Goal: Task Accomplishment & Management: Manage account settings

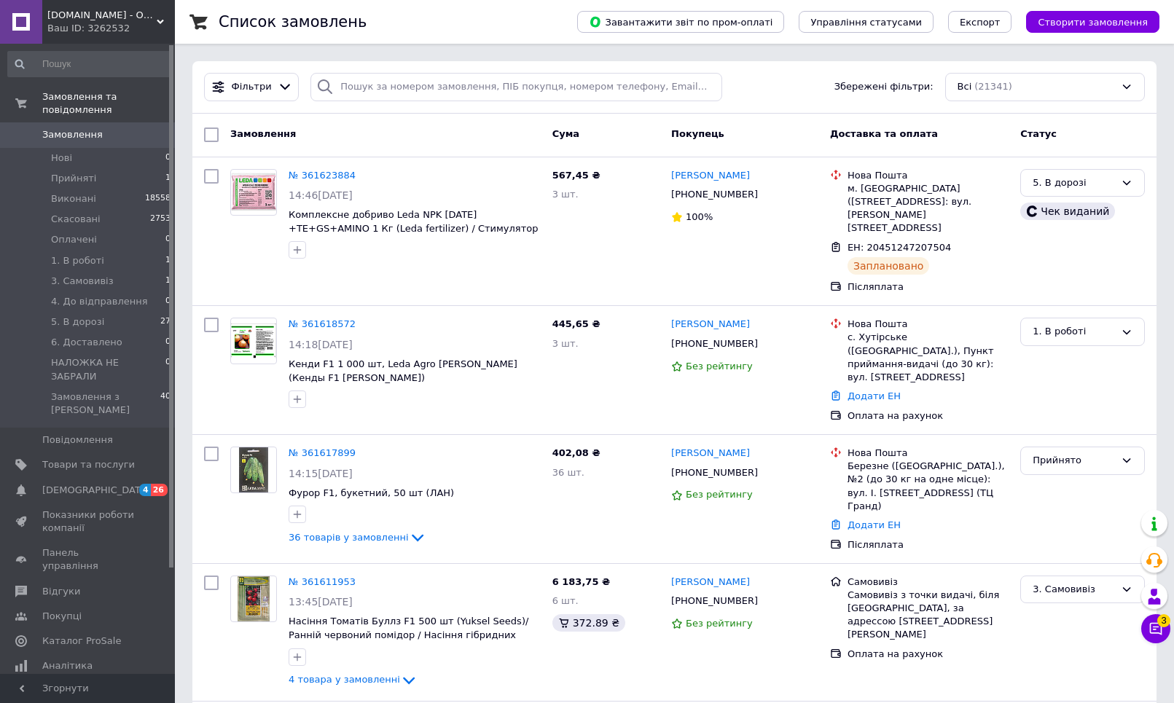
click at [139, 15] on span "Ledaagro.Shop - Онлайн-супермаркет товарів для саду та городу" at bounding box center [101, 15] width 109 height 13
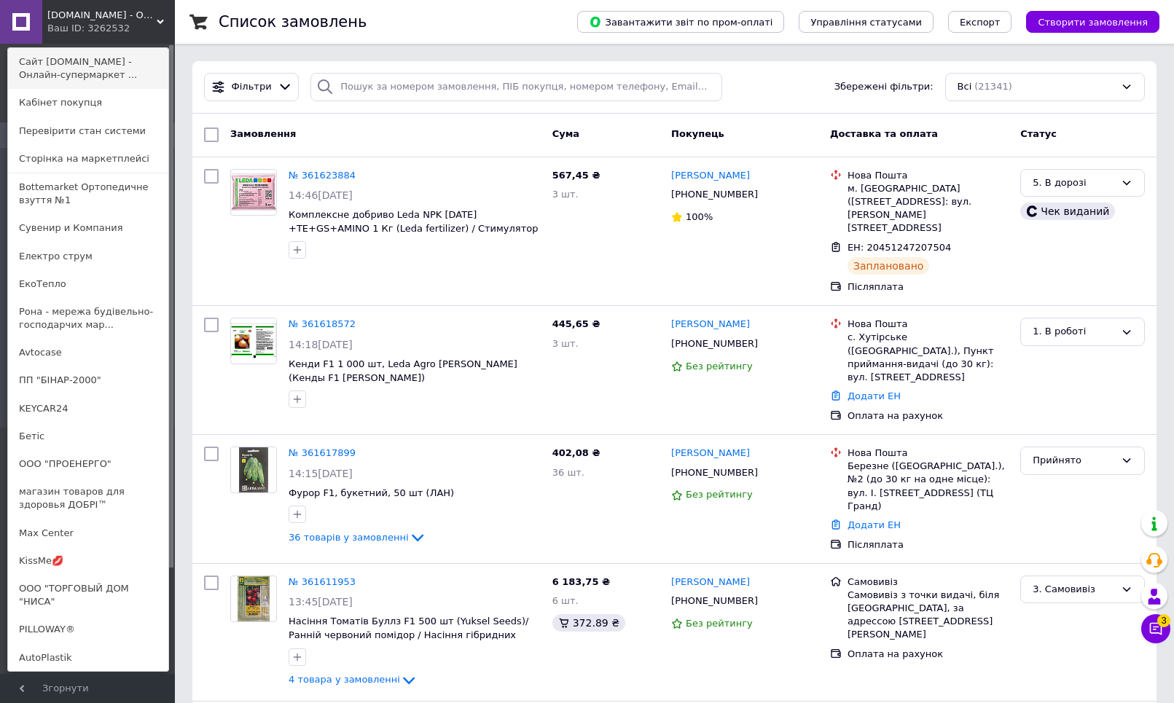
click at [130, 61] on link "Сайт [DOMAIN_NAME] - Онлайн-супермаркет ..." at bounding box center [88, 68] width 160 height 41
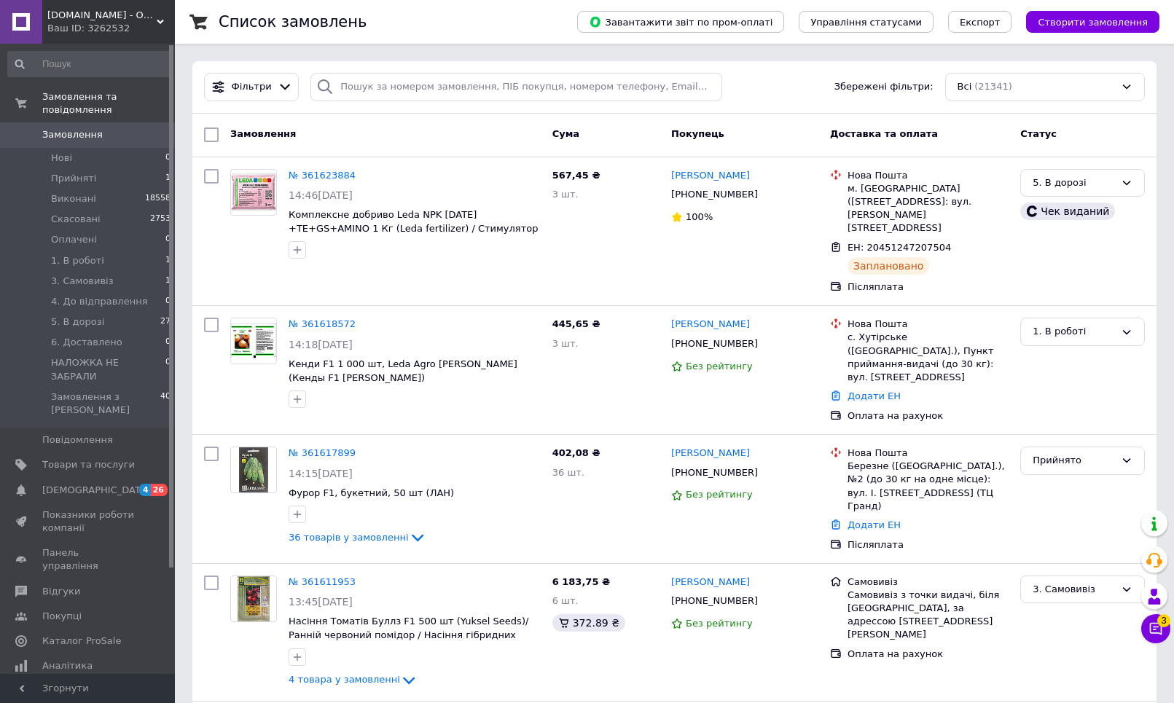
click at [117, 13] on span "[DOMAIN_NAME] - Онлайн-супермаркет товарів для саду та городу" at bounding box center [101, 15] width 109 height 13
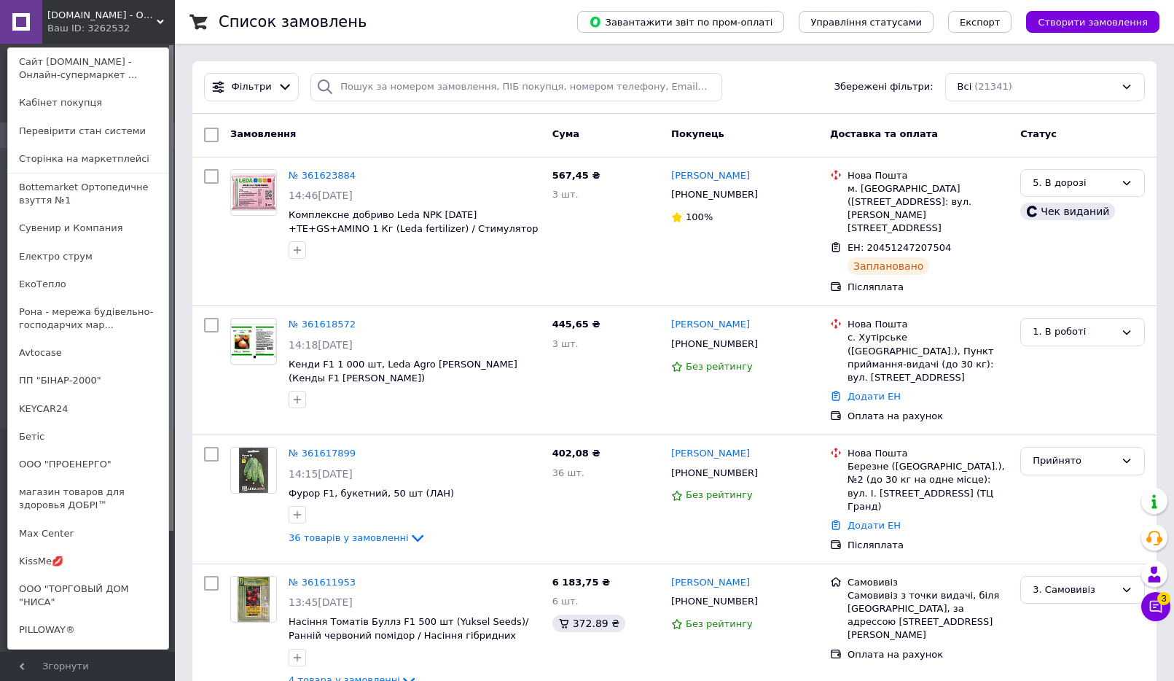
scroll to position [1377, 0]
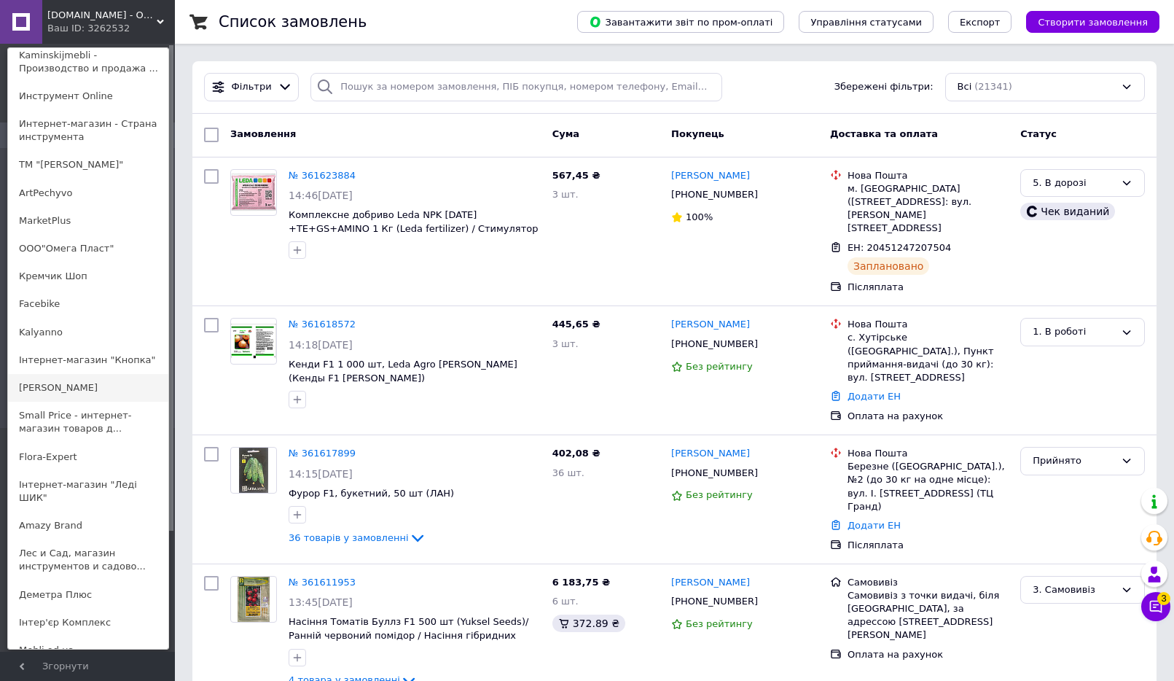
click at [68, 374] on link "[PERSON_NAME]" at bounding box center [88, 388] width 160 height 28
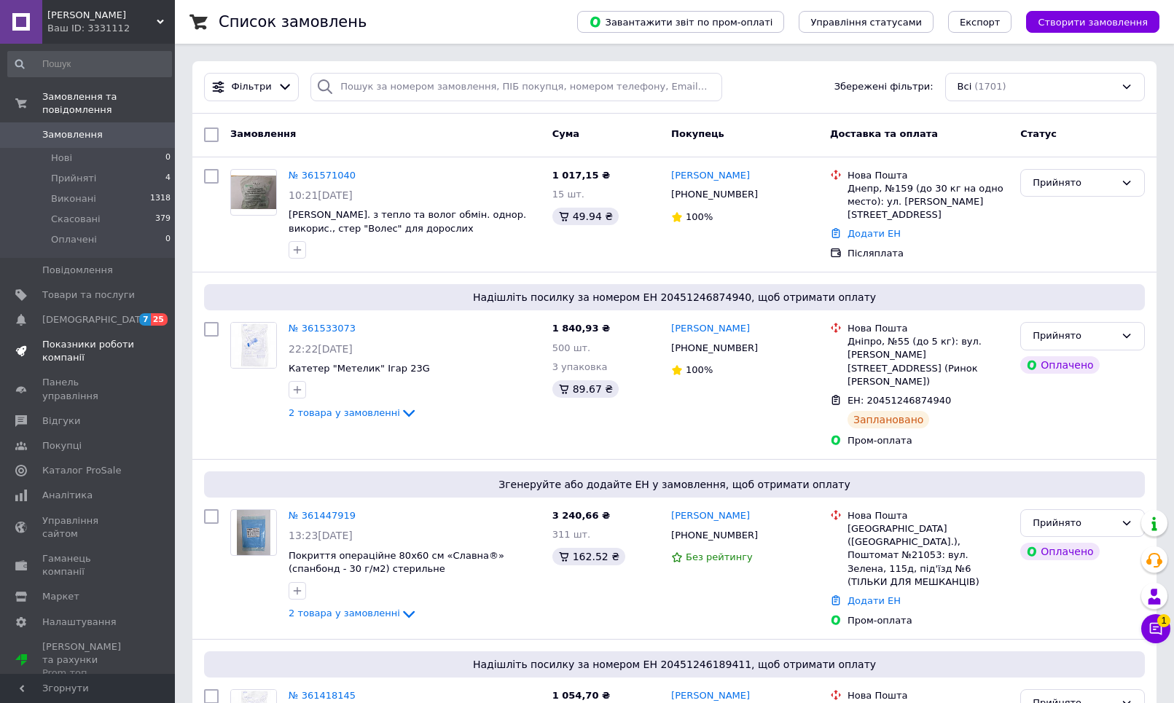
click at [64, 338] on span "Показники роботи компанії" at bounding box center [88, 351] width 93 height 26
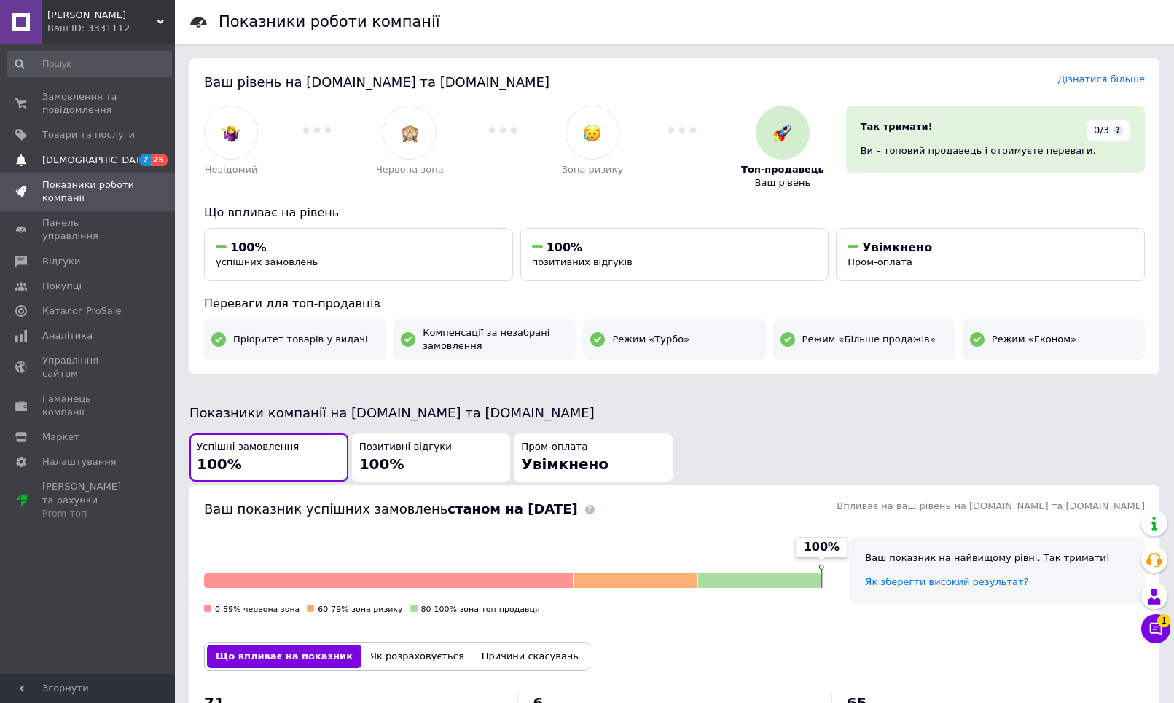
click at [58, 149] on link "Сповіщення 7 25" at bounding box center [89, 160] width 179 height 25
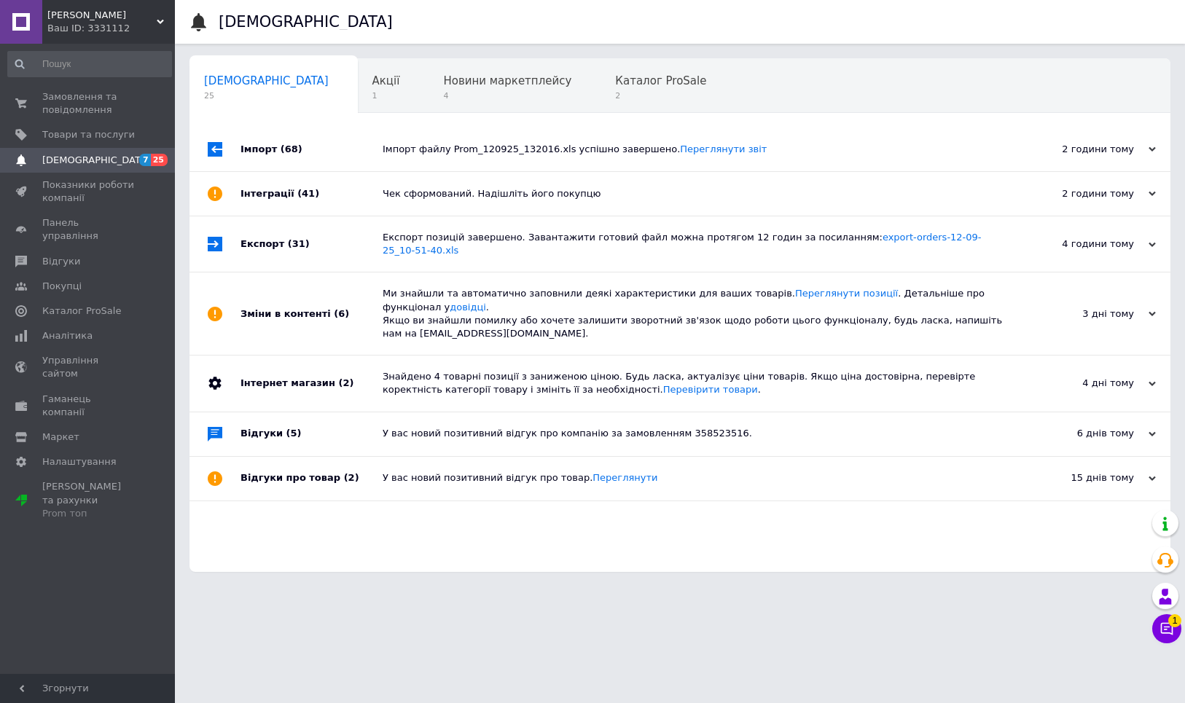
click at [133, 31] on div "Ваш ID: 3331112" at bounding box center [111, 28] width 128 height 13
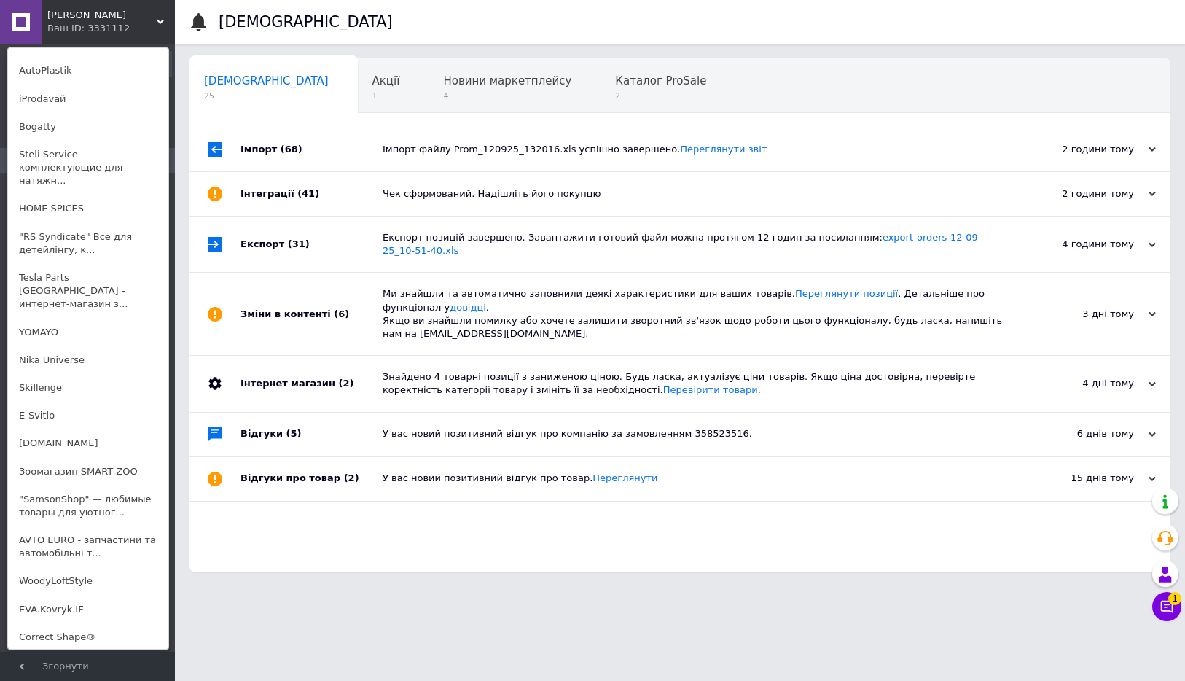
scroll to position [1031, 0]
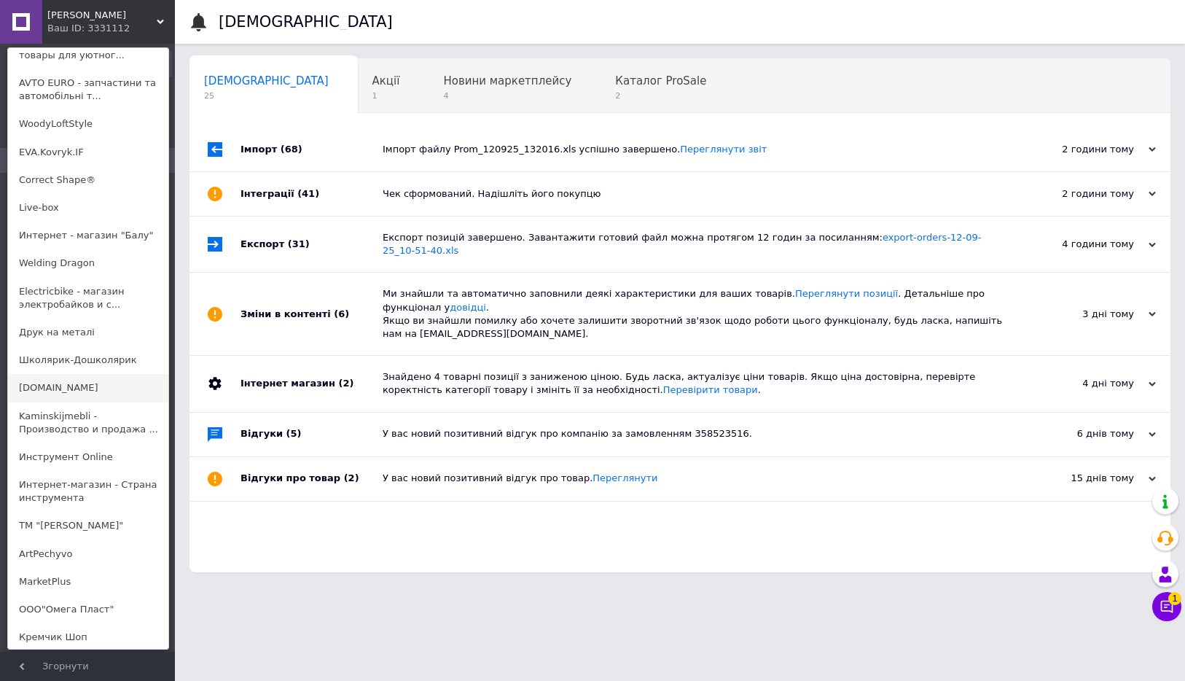
click at [67, 374] on link "Ledaagro.Shop" at bounding box center [88, 388] width 160 height 28
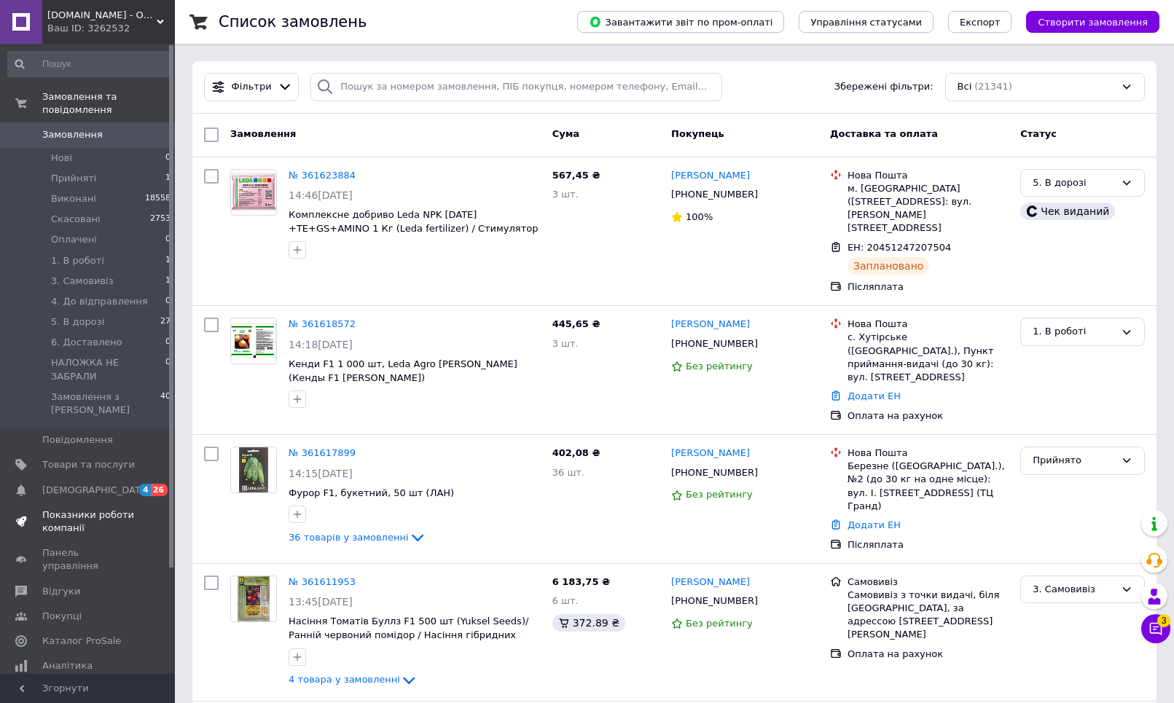
click at [104, 459] on span "Товари та послуги" at bounding box center [88, 465] width 93 height 13
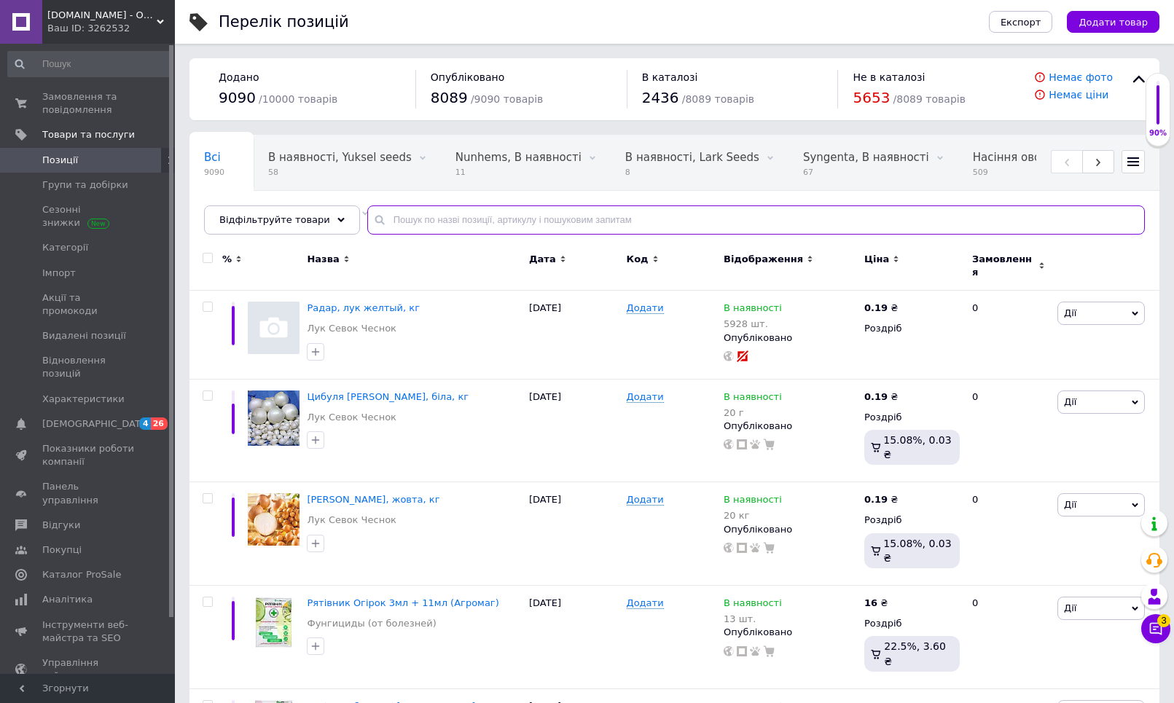
click at [536, 217] on input "text" at bounding box center [756, 220] width 778 height 29
type input "n"
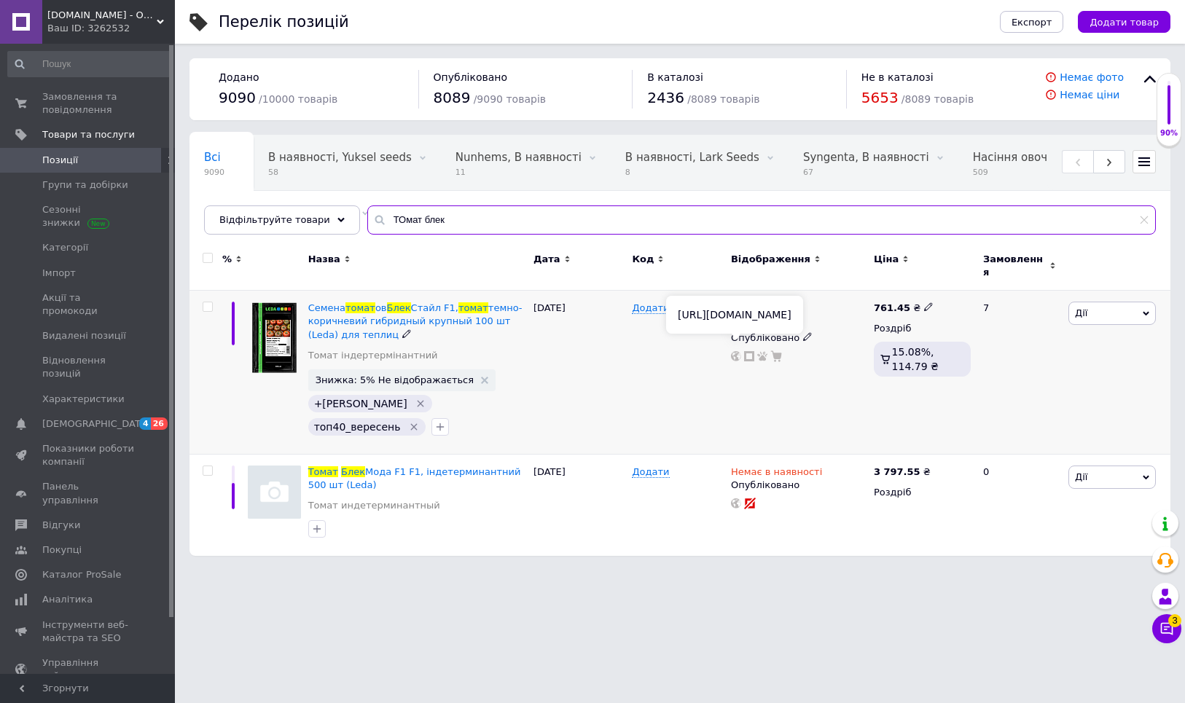
type input "ТОмат блек"
click at [738, 351] on use at bounding box center [736, 356] width 10 height 10
click at [90, 154] on span "Позиції" at bounding box center [88, 160] width 93 height 13
click at [1154, 221] on input "ТОмат блек" at bounding box center [761, 220] width 789 height 29
click at [1148, 222] on icon at bounding box center [1144, 220] width 9 height 9
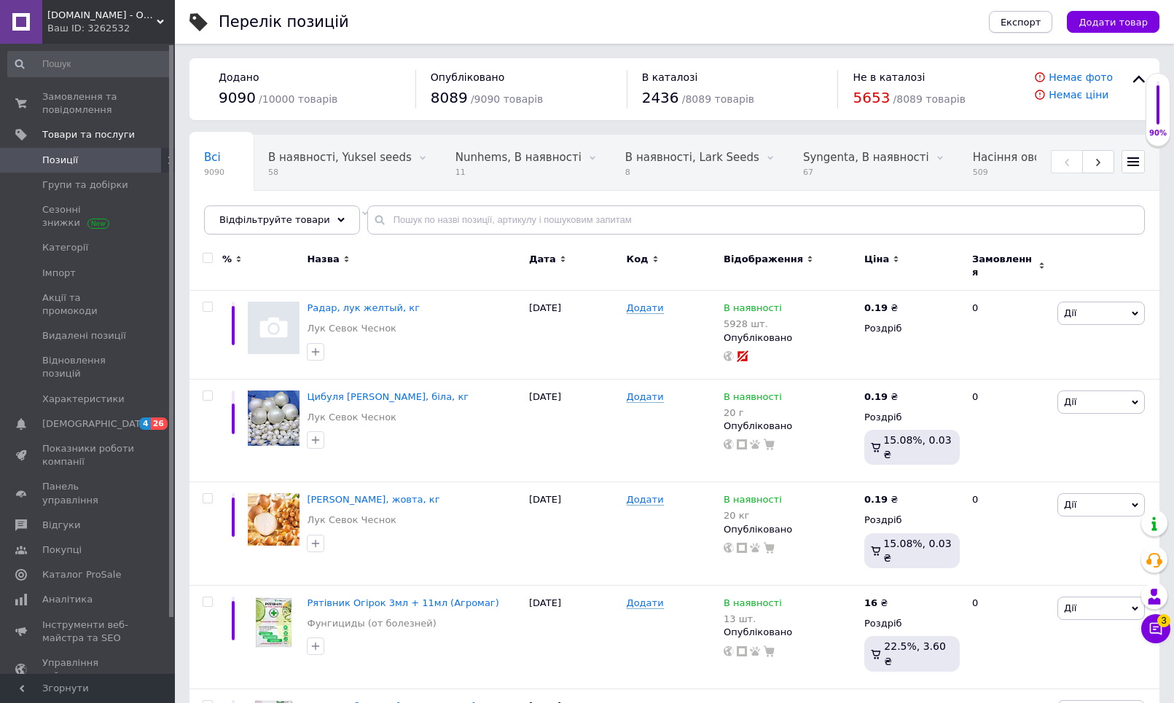
click at [1034, 24] on span "Експорт" at bounding box center [1021, 22] width 41 height 11
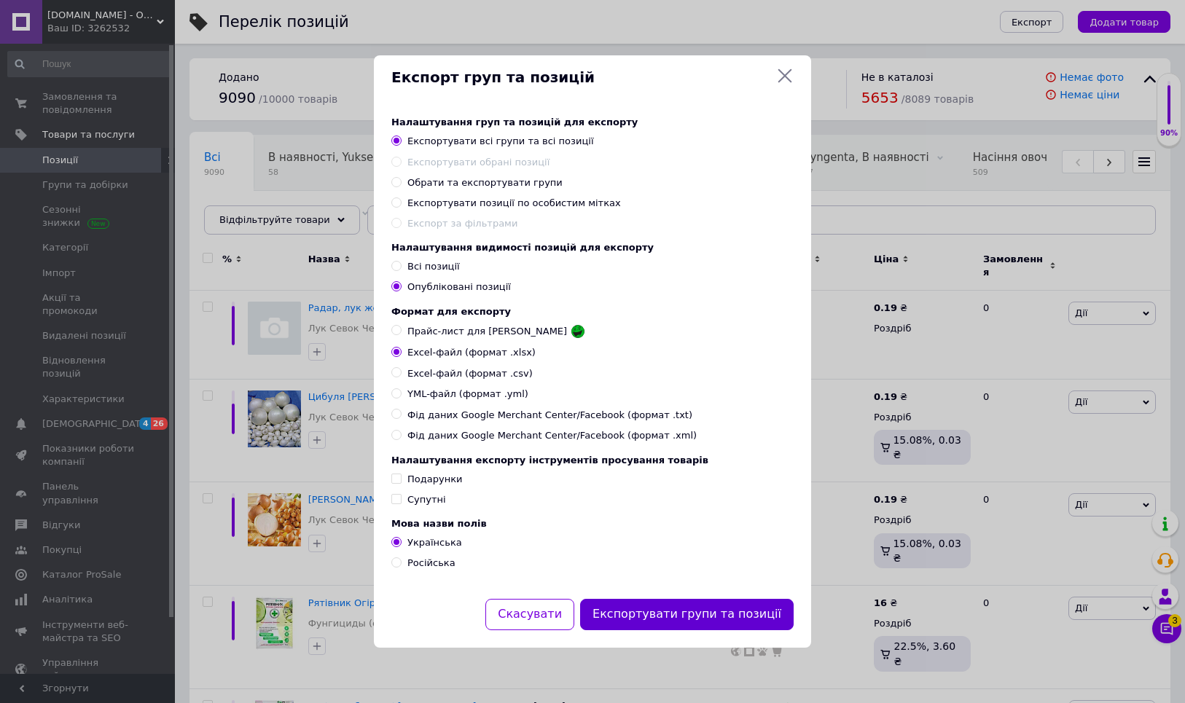
click at [741, 620] on button "Експортувати групи та позиції" at bounding box center [687, 614] width 214 height 31
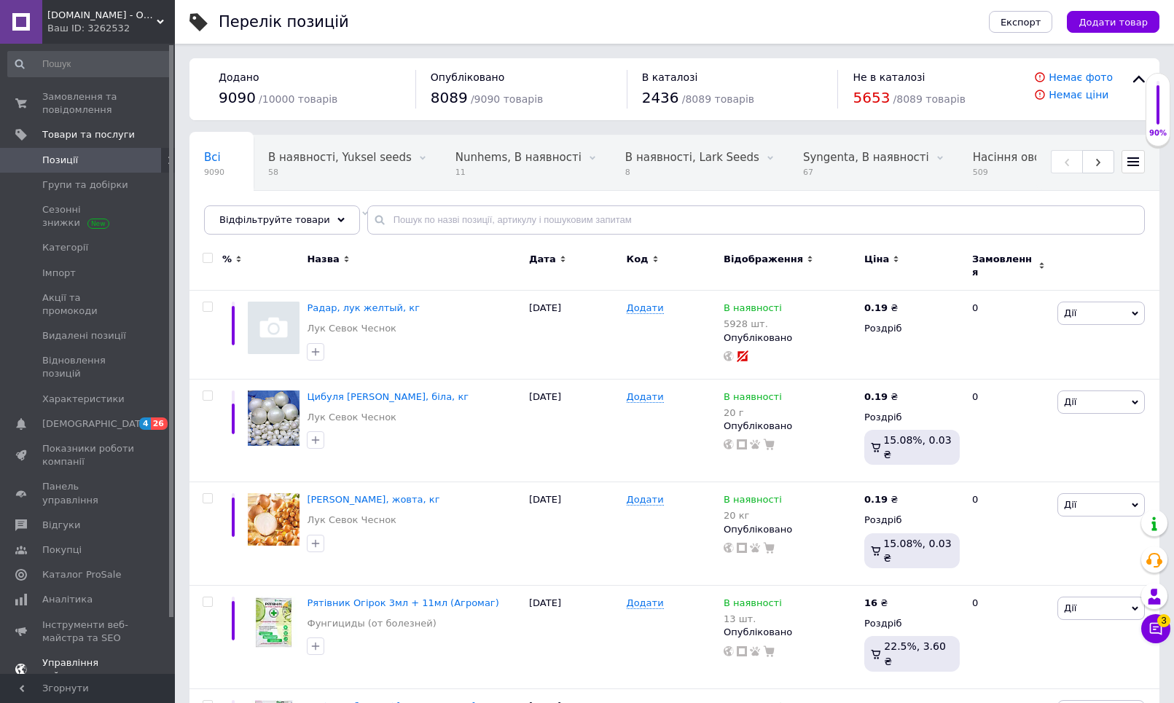
drag, startPoint x: 90, startPoint y: 377, endPoint x: 100, endPoint y: 377, distance: 9.5
click at [90, 412] on link "[DEMOGRAPHIC_DATA] 4 26" at bounding box center [89, 424] width 179 height 25
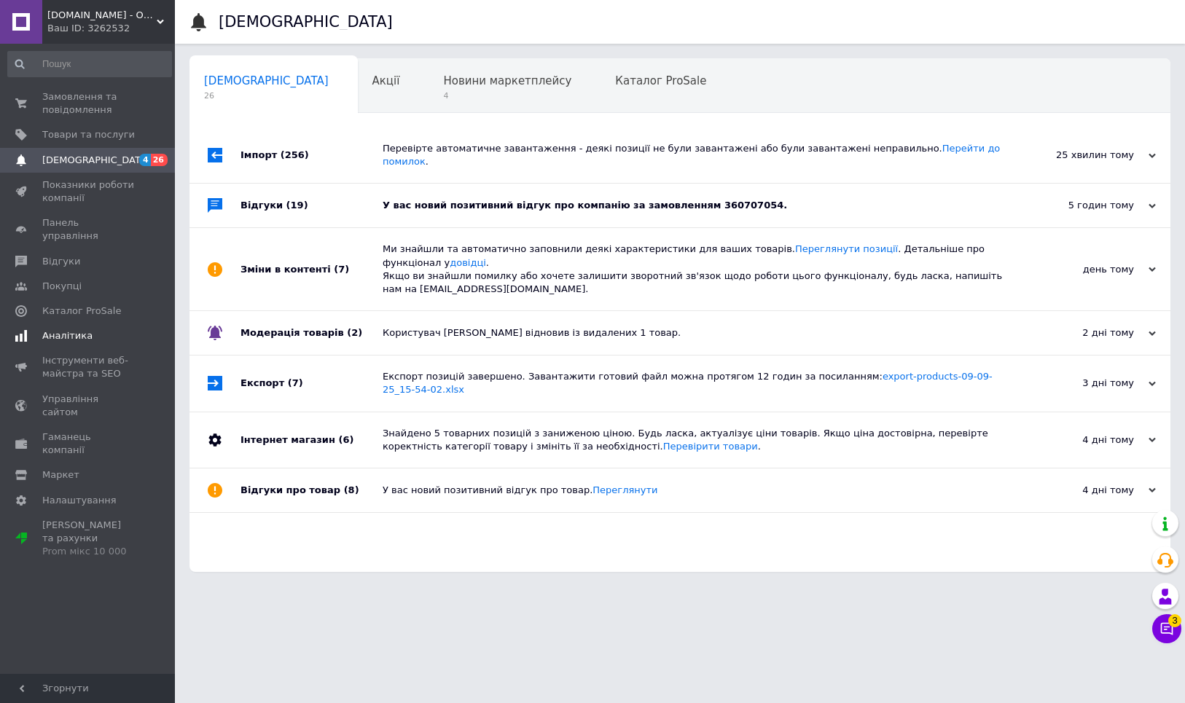
click at [98, 330] on span "Аналітика" at bounding box center [88, 336] width 93 height 13
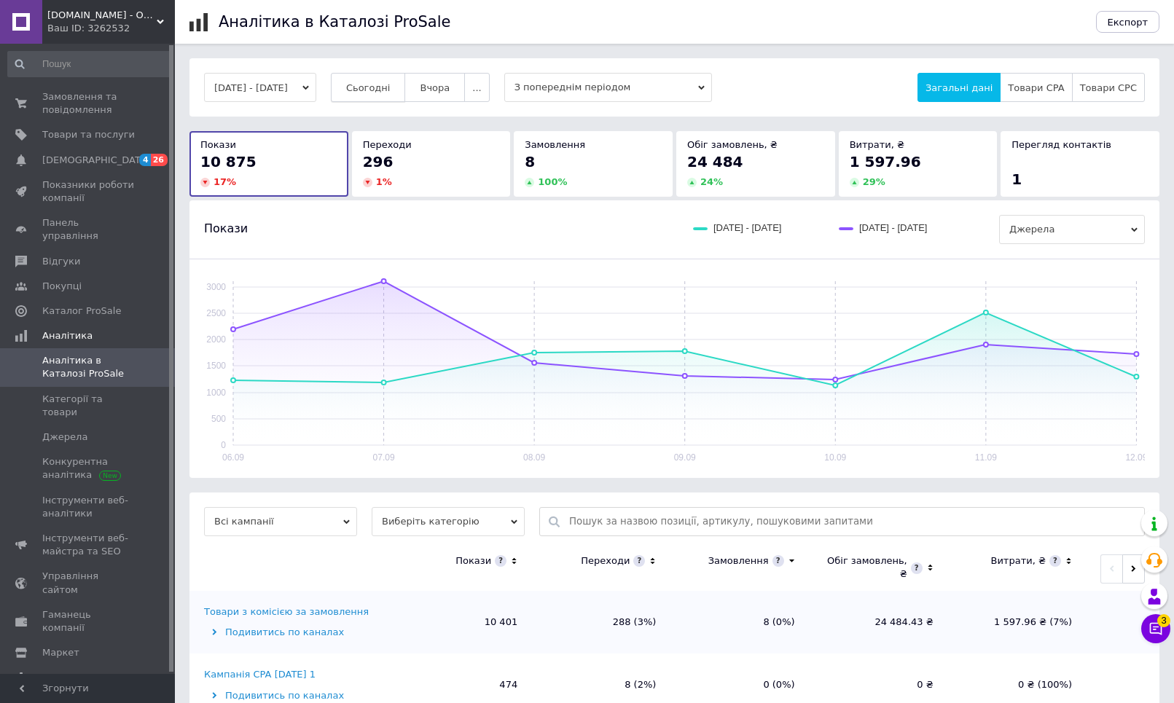
click at [391, 82] on span "Сьогодні" at bounding box center [368, 87] width 44 height 11
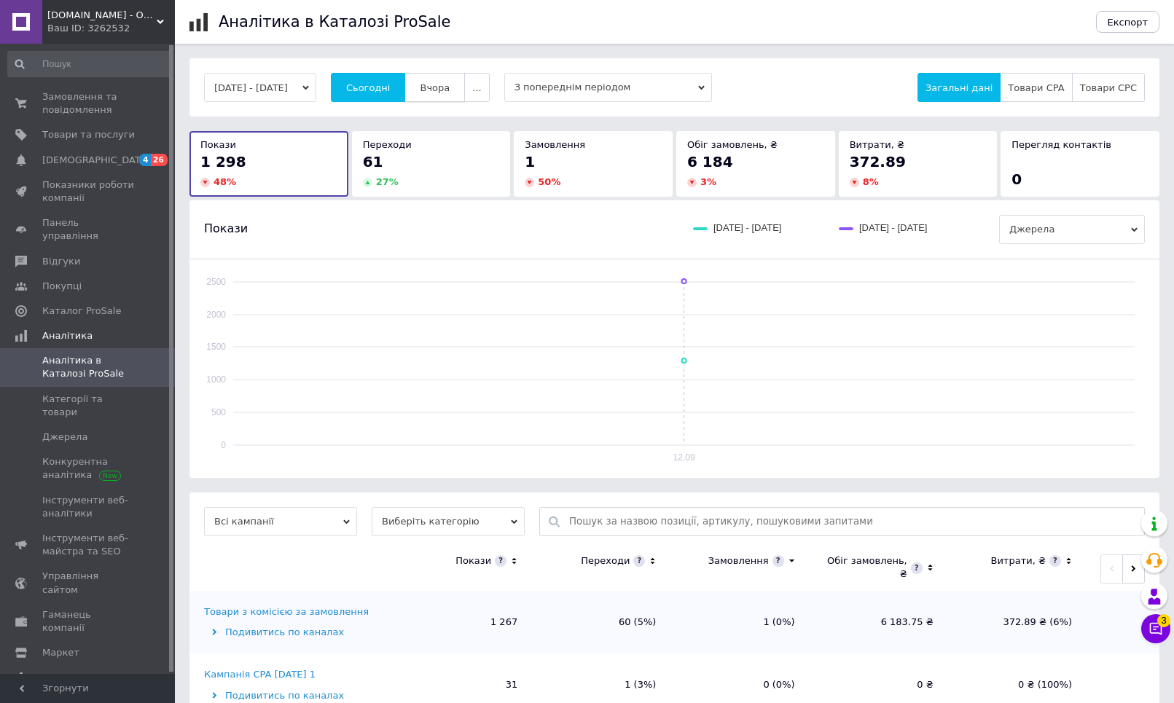
click at [450, 82] on span "Вчора" at bounding box center [435, 87] width 30 height 11
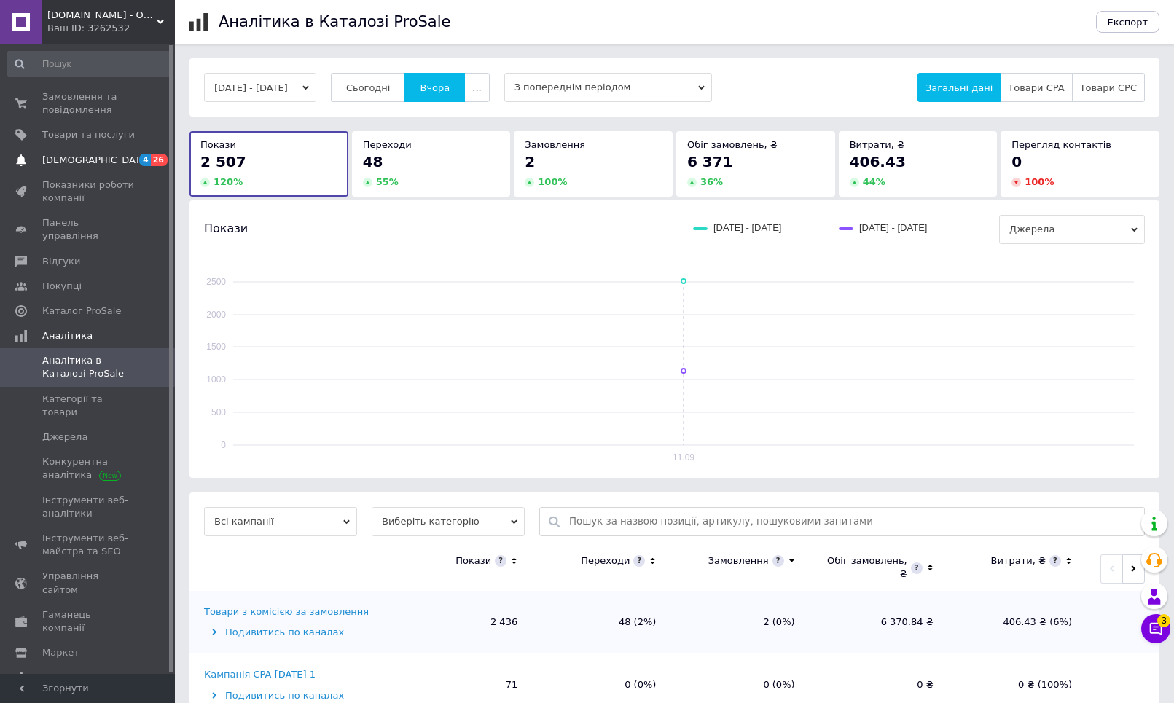
click at [58, 156] on span "[DEMOGRAPHIC_DATA]" at bounding box center [96, 160] width 108 height 13
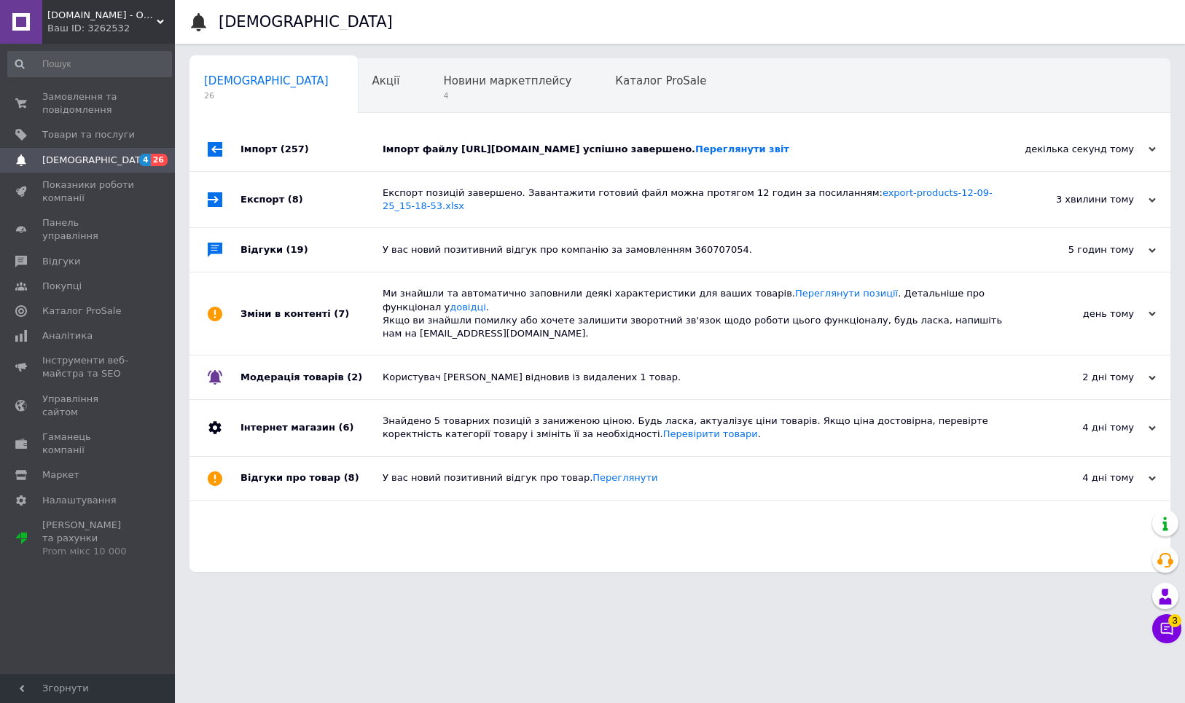
click at [88, 165] on span "[DEMOGRAPHIC_DATA]" at bounding box center [96, 160] width 108 height 13
click at [76, 184] on span "Показники роботи компанії" at bounding box center [88, 192] width 93 height 26
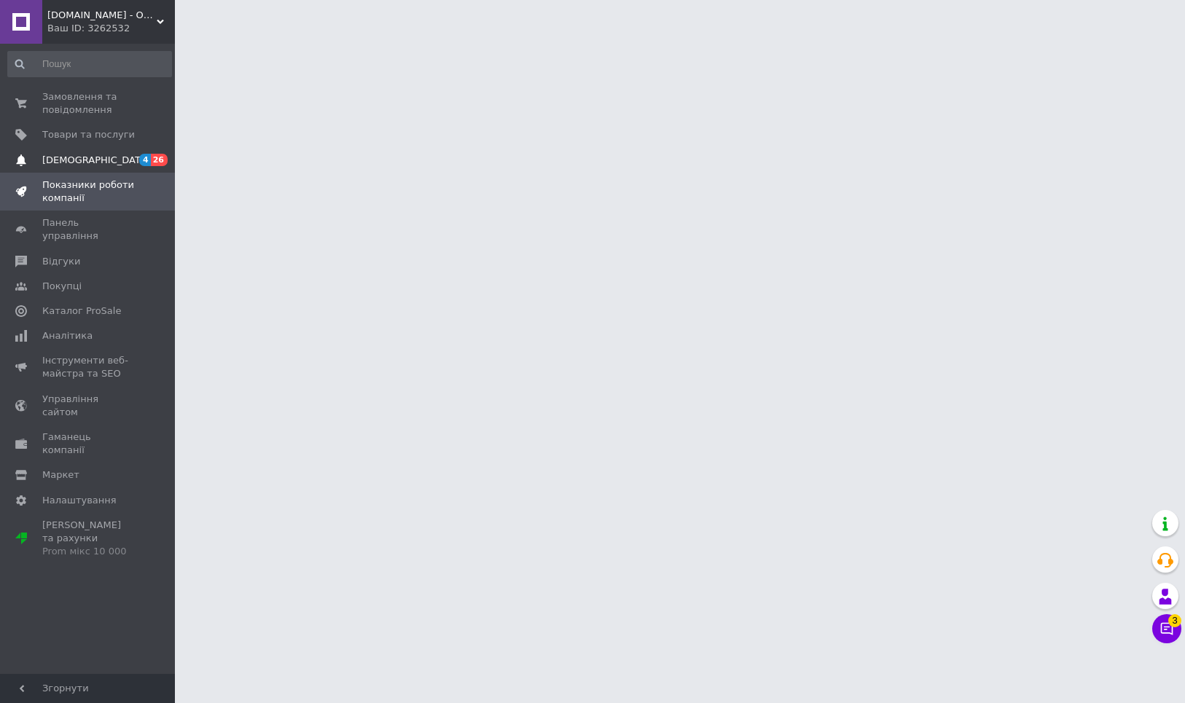
click at [80, 160] on span "[DEMOGRAPHIC_DATA]" at bounding box center [96, 160] width 108 height 13
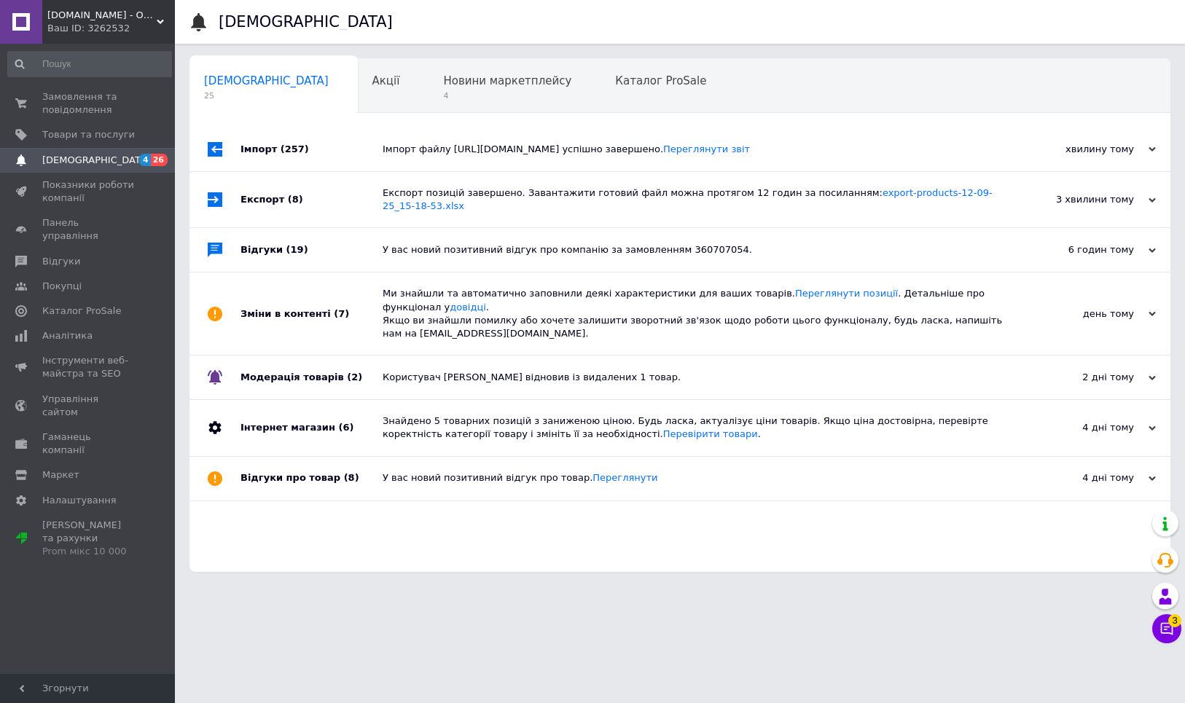
click at [83, 162] on span "[DEMOGRAPHIC_DATA]" at bounding box center [96, 160] width 108 height 13
click at [90, 141] on span "Товари та послуги" at bounding box center [88, 134] width 93 height 13
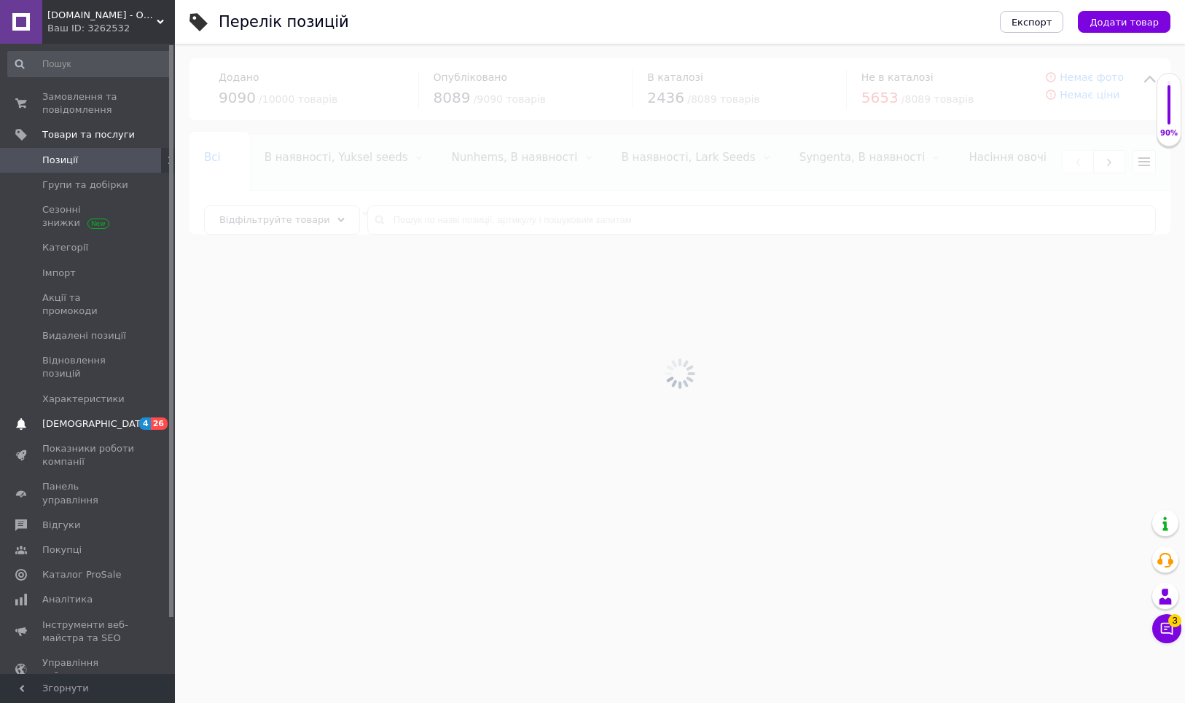
click at [77, 418] on span "[DEMOGRAPHIC_DATA]" at bounding box center [96, 424] width 108 height 13
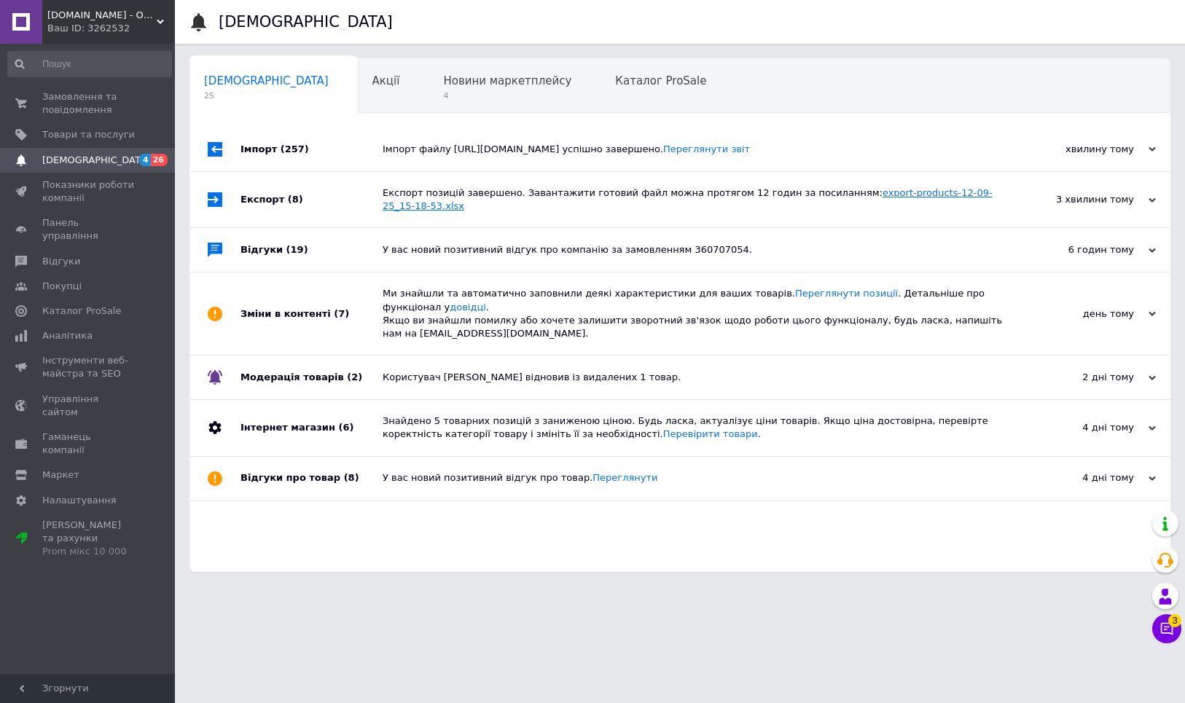
click at [879, 195] on link "export-products-12-09-25_15-18-53.xlsx" at bounding box center [688, 199] width 610 height 24
